Goal: Transaction & Acquisition: Purchase product/service

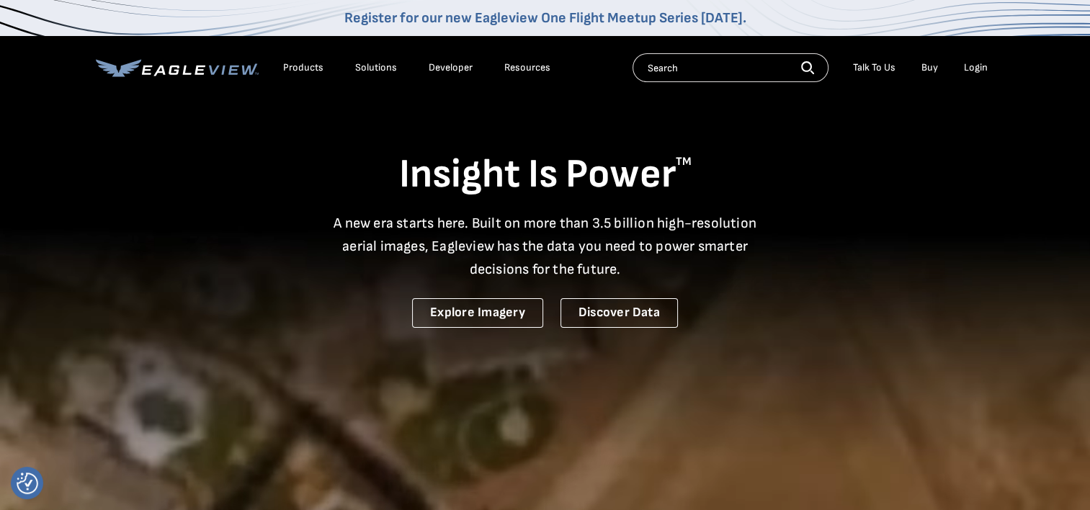
click at [974, 69] on div "Login" at bounding box center [976, 67] width 24 height 13
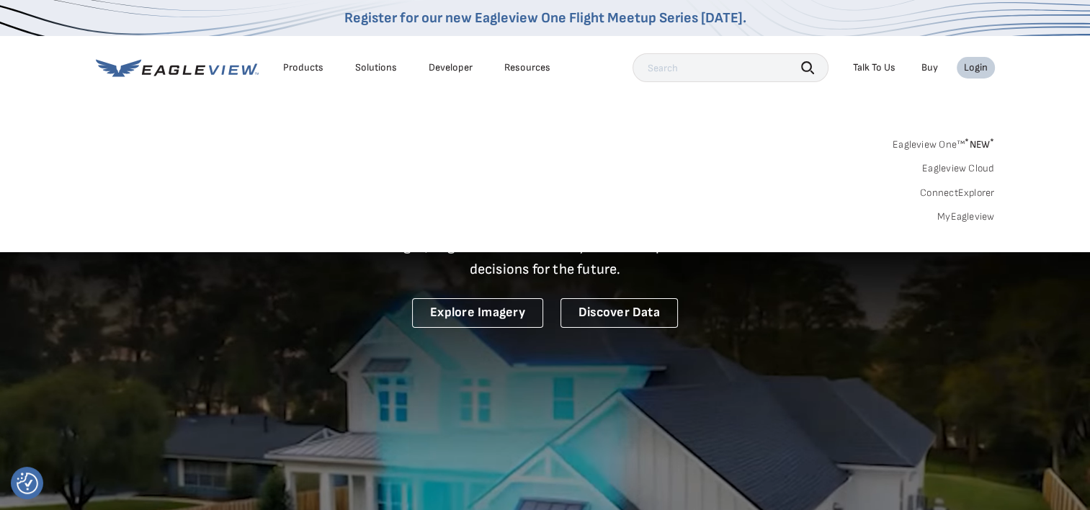
click at [975, 217] on link "MyEagleview" at bounding box center [966, 216] width 58 height 13
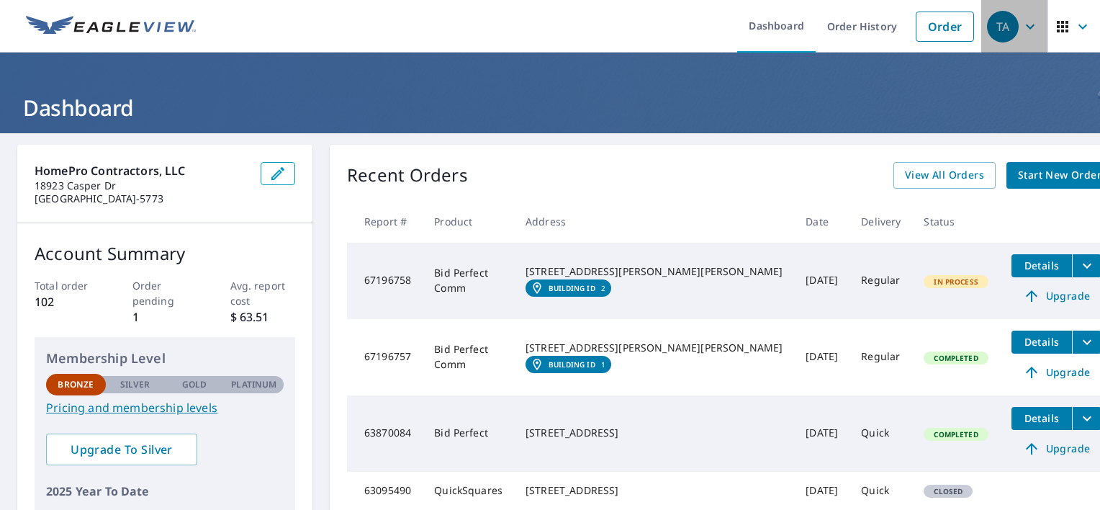
click at [1022, 23] on icon "button" at bounding box center [1030, 26] width 17 height 17
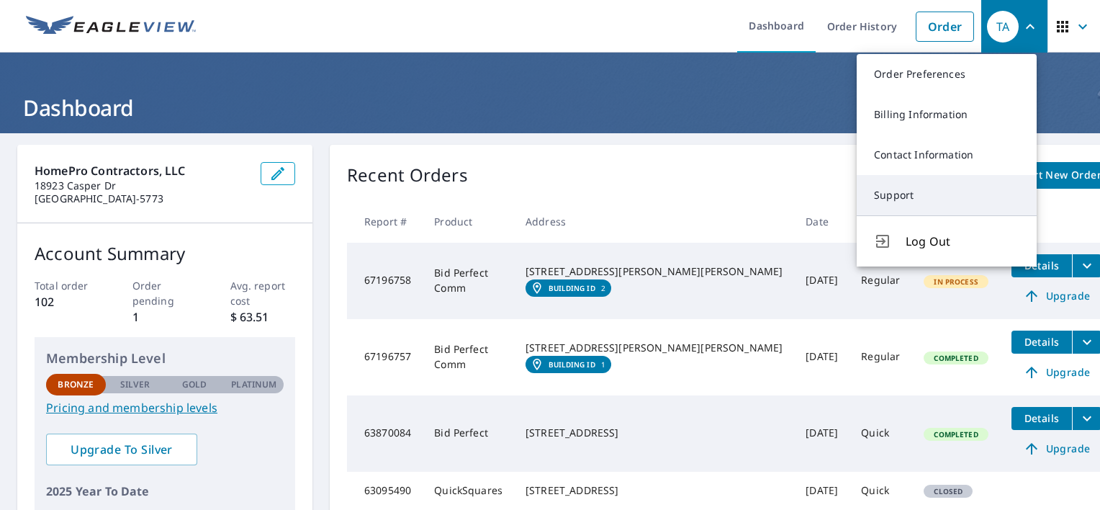
click at [892, 196] on link "Support" at bounding box center [947, 195] width 180 height 40
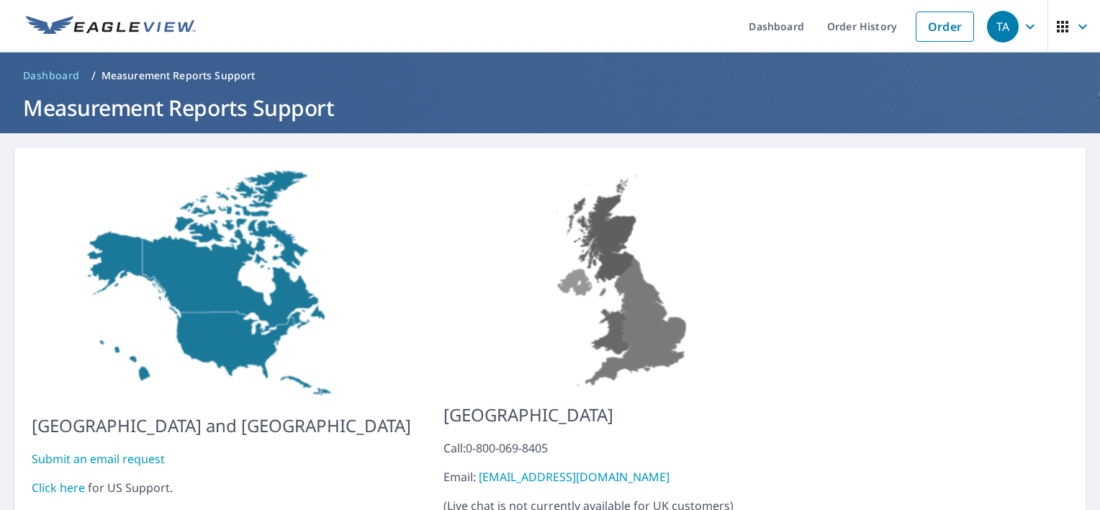
click at [69, 480] on link "Click here" at bounding box center [58, 488] width 53 height 16
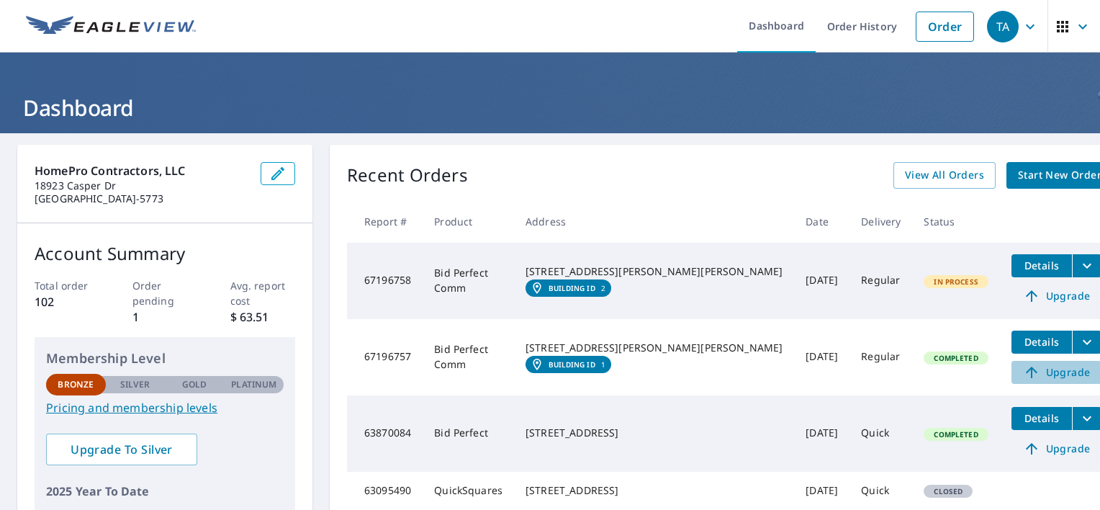
click at [1020, 374] on span "Upgrade" at bounding box center [1056, 372] width 73 height 17
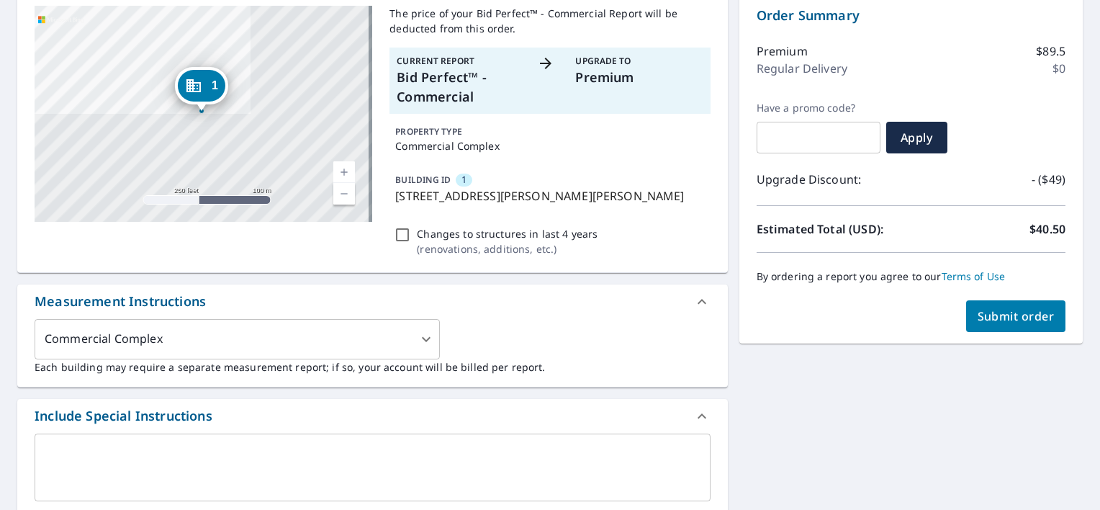
scroll to position [112, 0]
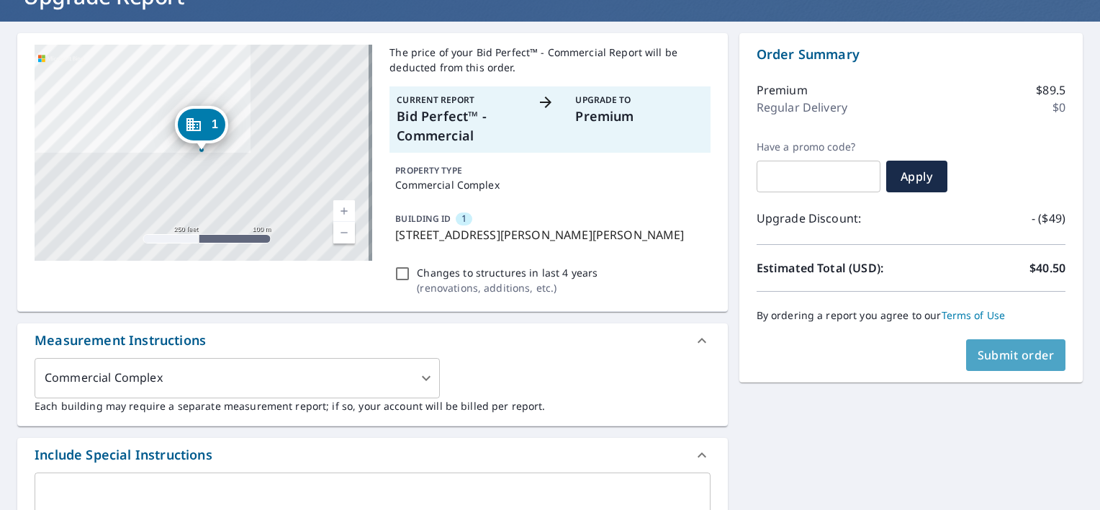
click at [1005, 358] on span "Submit order" at bounding box center [1016, 355] width 77 height 16
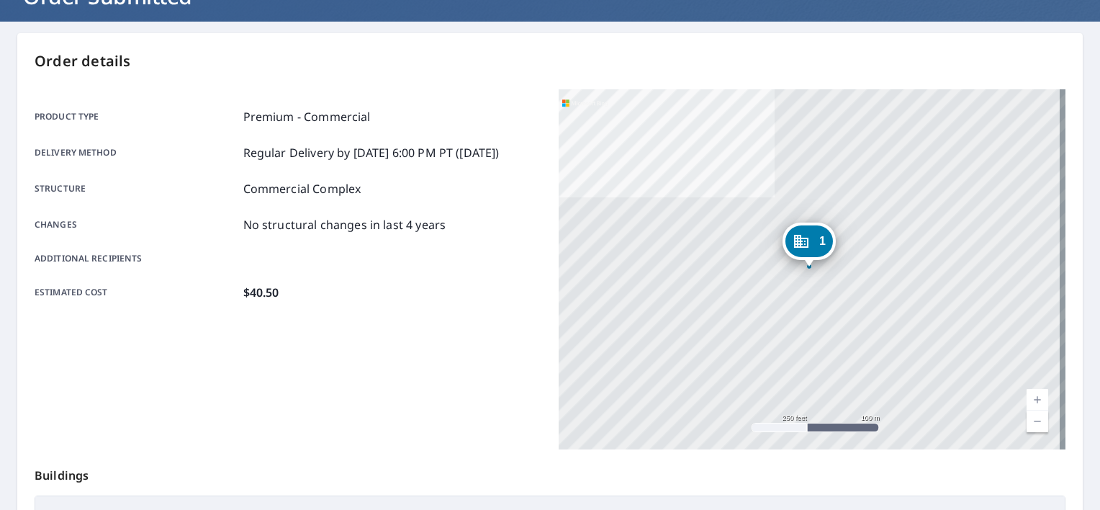
click at [1027, 420] on link "Current Level 17, Zoom Out" at bounding box center [1038, 421] width 22 height 22
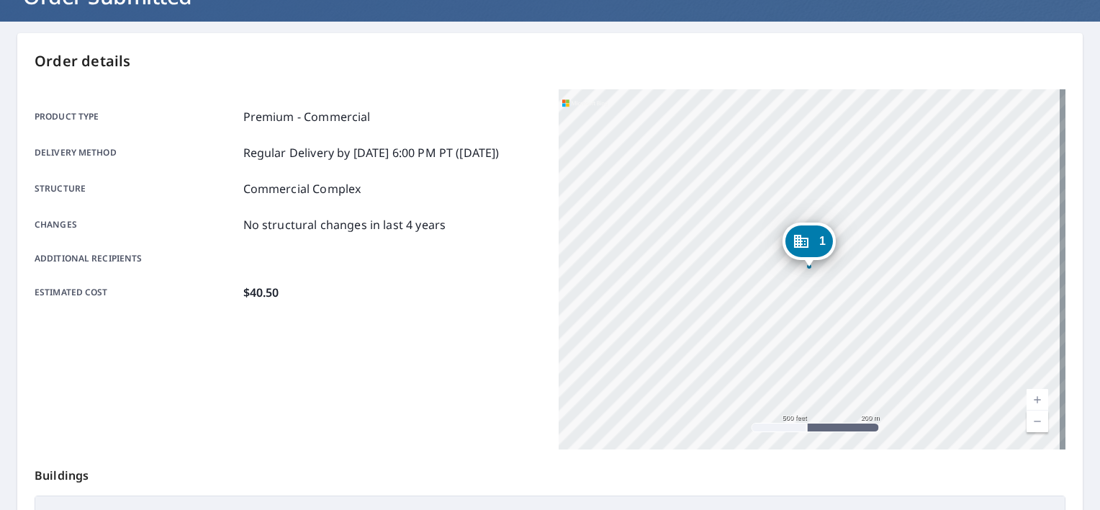
click at [1027, 397] on link "Current Level 16, Zoom In" at bounding box center [1038, 400] width 22 height 22
click at [1027, 397] on link "Current Level 17, Zoom In" at bounding box center [1038, 400] width 22 height 22
click at [1027, 397] on link "Current Level 18, Zoom In" at bounding box center [1038, 400] width 22 height 22
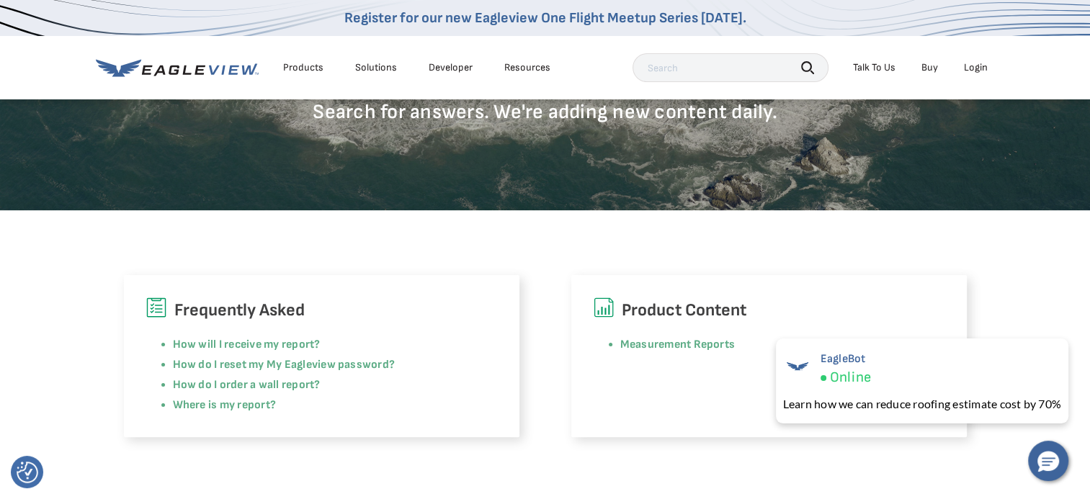
scroll to position [243, 0]
